Goal: Find specific page/section: Find specific page/section

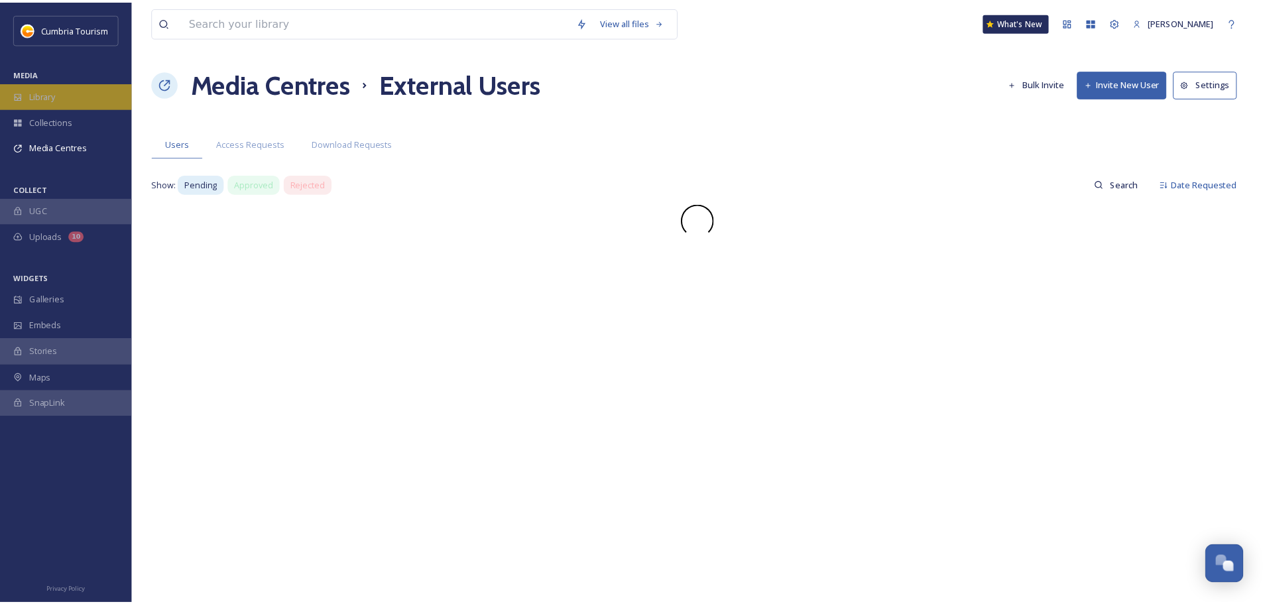
scroll to position [5197, 0]
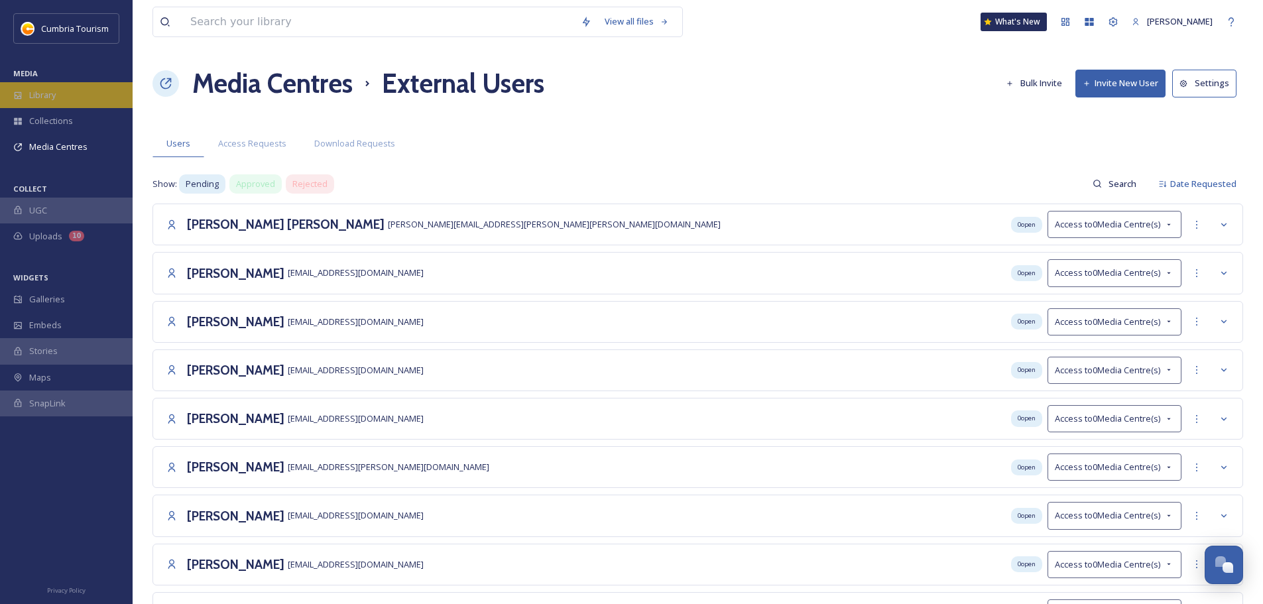
click at [73, 92] on div "Library" at bounding box center [66, 95] width 133 height 26
click at [74, 97] on div "Library" at bounding box center [66, 95] width 133 height 26
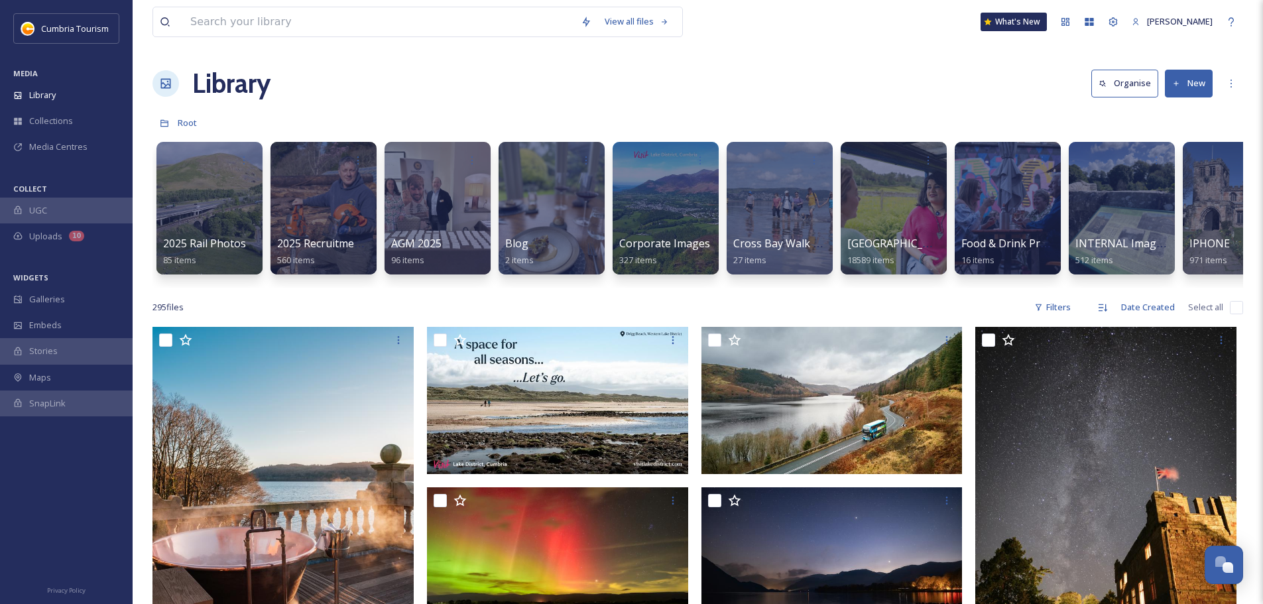
click at [1059, 284] on div "2025 Rail Photos 85 items 2025 Recruitment - [PERSON_NAME] 560 items AGM 2025 9…" at bounding box center [697, 211] width 1090 height 152
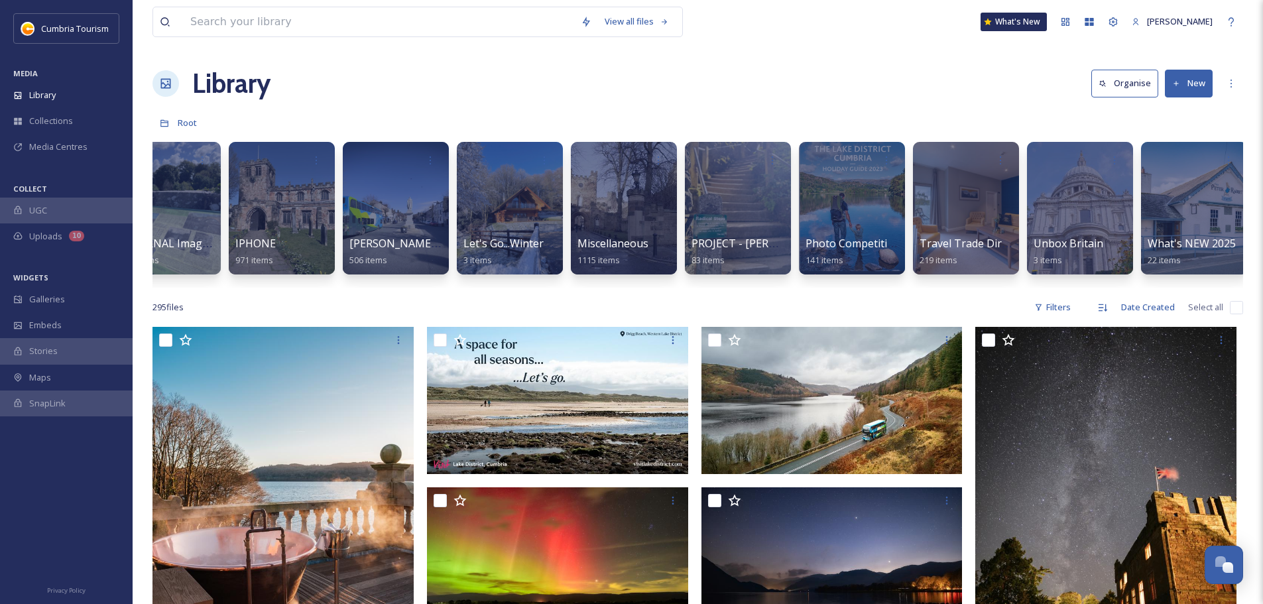
scroll to position [0, 1305]
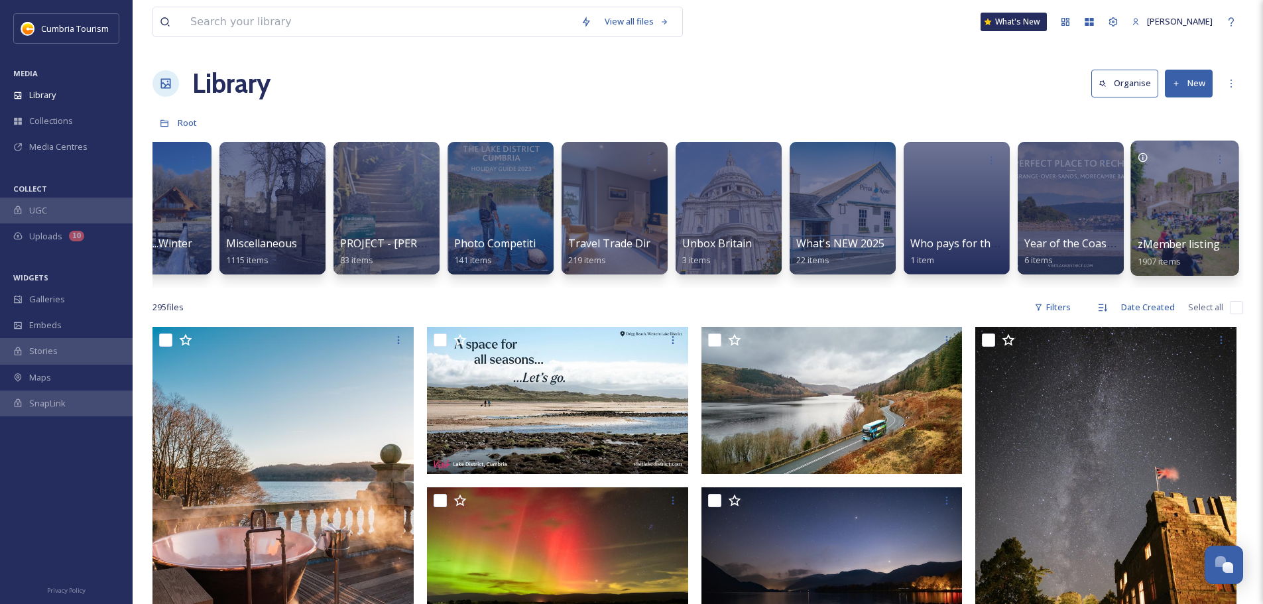
click at [1164, 237] on span "zMember listing photos" at bounding box center [1198, 244] width 122 height 15
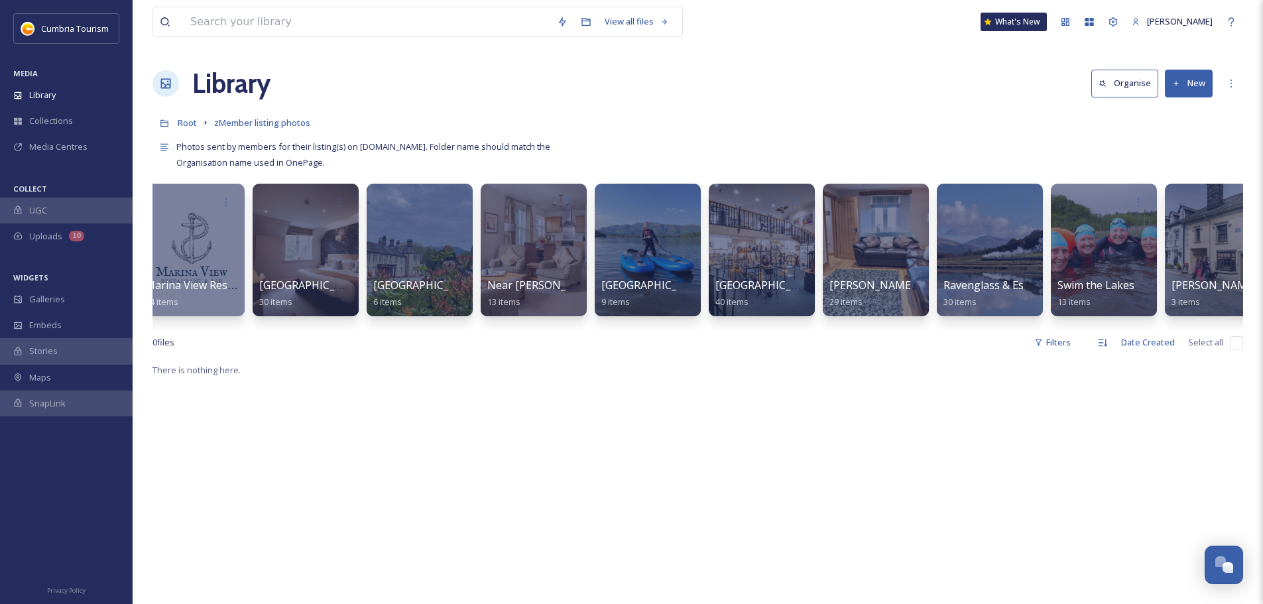
scroll to position [0, 3338]
